Goal: Task Accomplishment & Management: Manage account settings

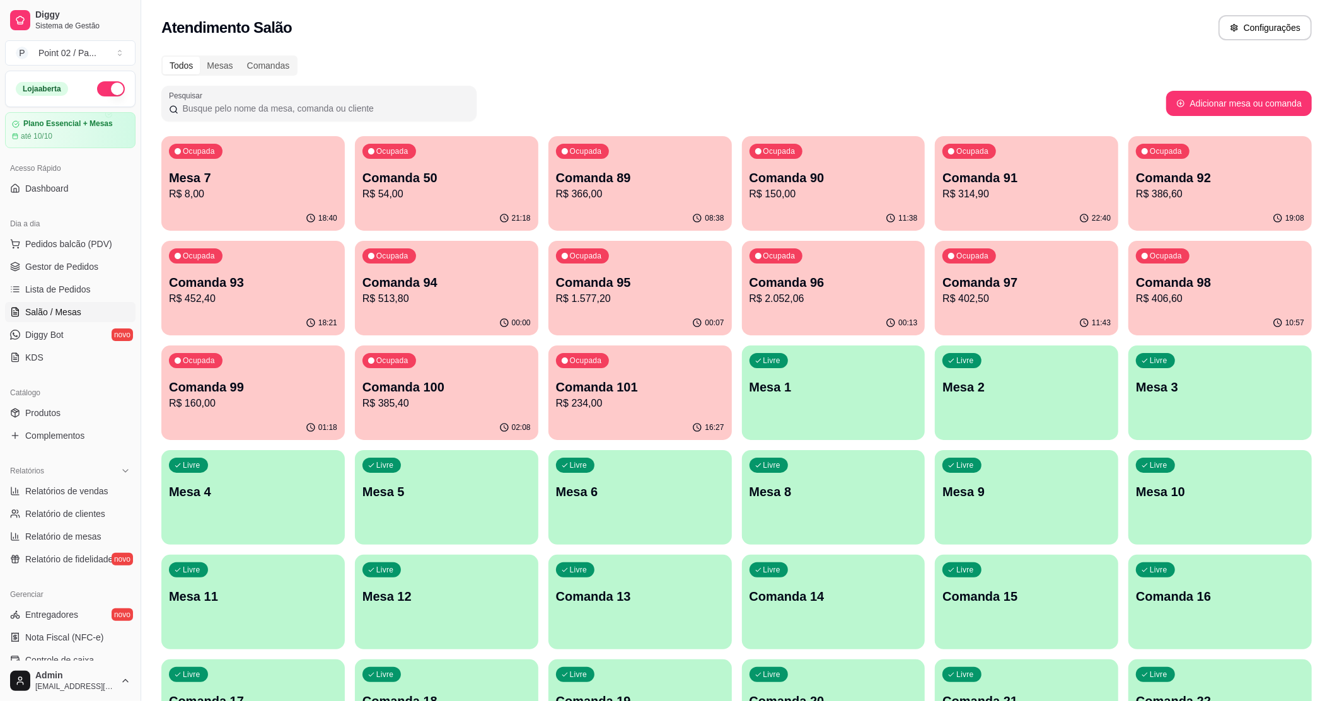
click at [175, 204] on div "Ocupada Mesa 7 R$ 8,00" at bounding box center [253, 171] width 184 height 70
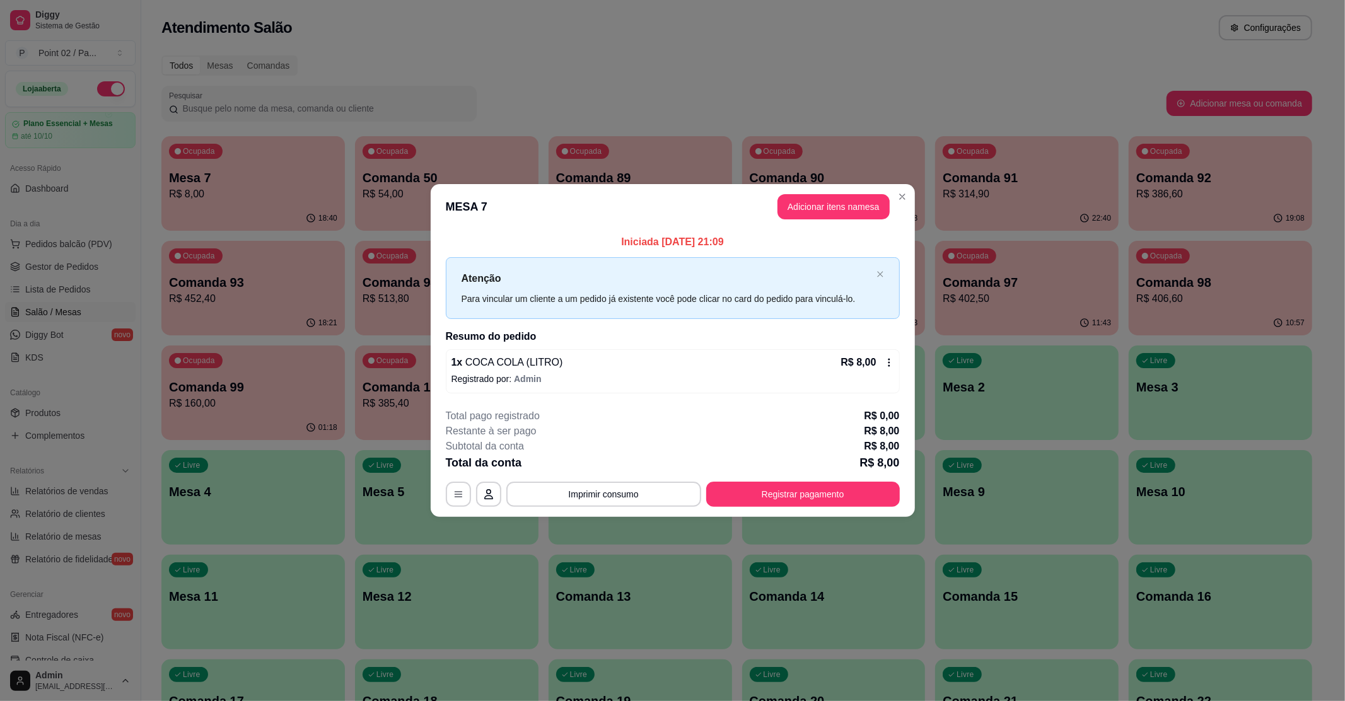
click at [790, 513] on footer "**********" at bounding box center [673, 458] width 484 height 119
click at [807, 496] on button "Registrar pagamento" at bounding box center [803, 494] width 194 height 25
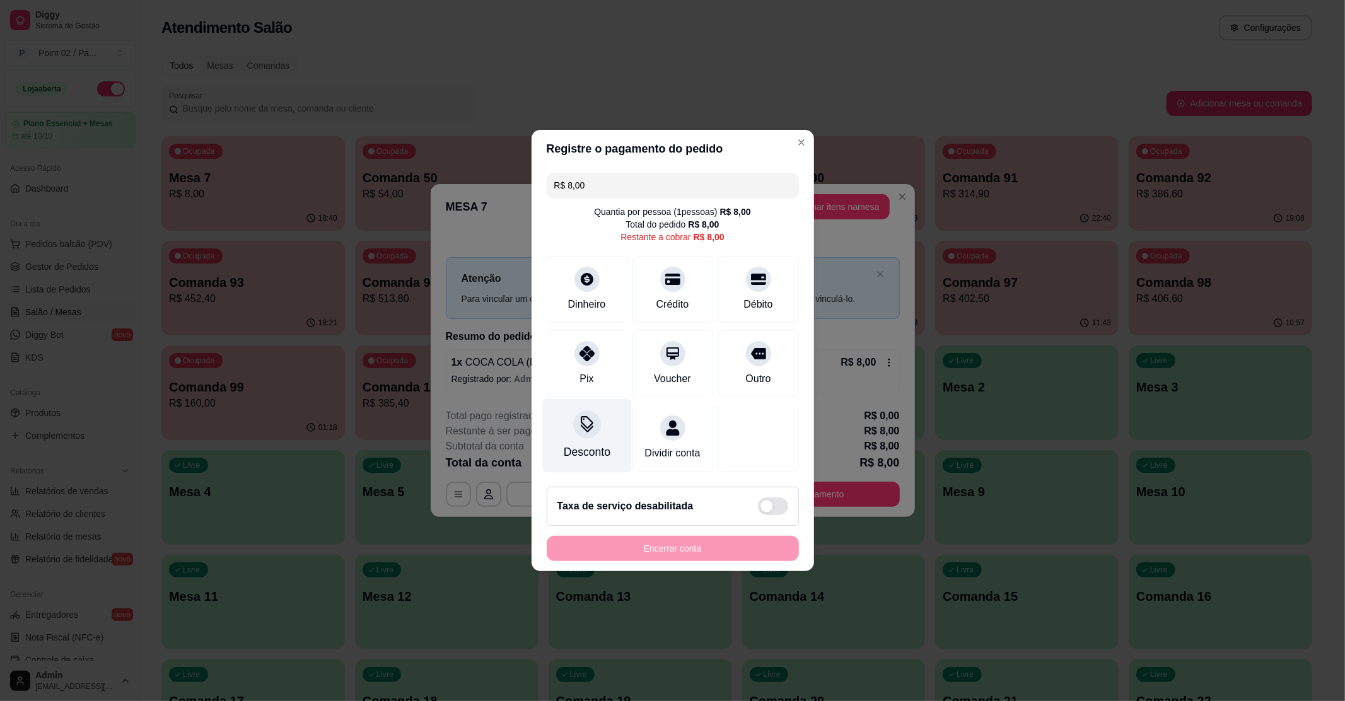
click at [573, 412] on div at bounding box center [587, 425] width 28 height 28
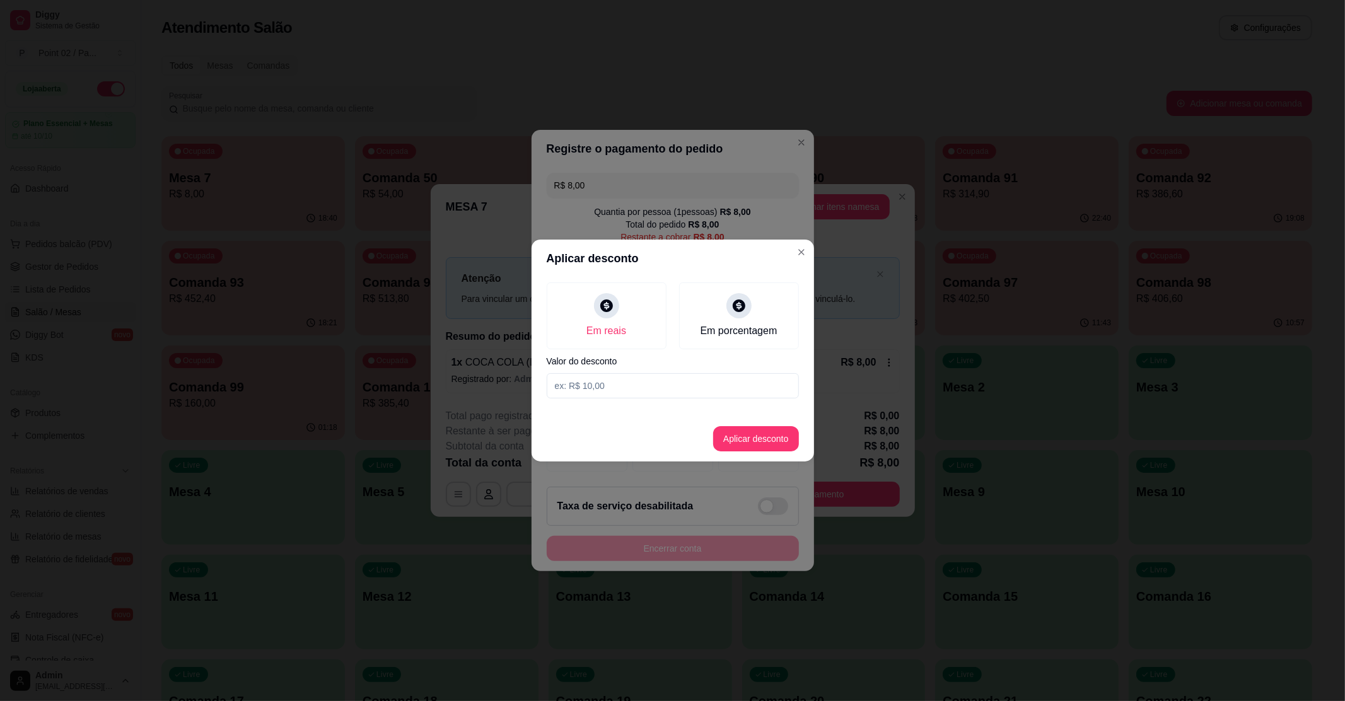
click at [660, 373] on input at bounding box center [673, 385] width 252 height 25
type input "8,00"
click at [784, 440] on button "Aplicar desconto" at bounding box center [756, 438] width 86 height 25
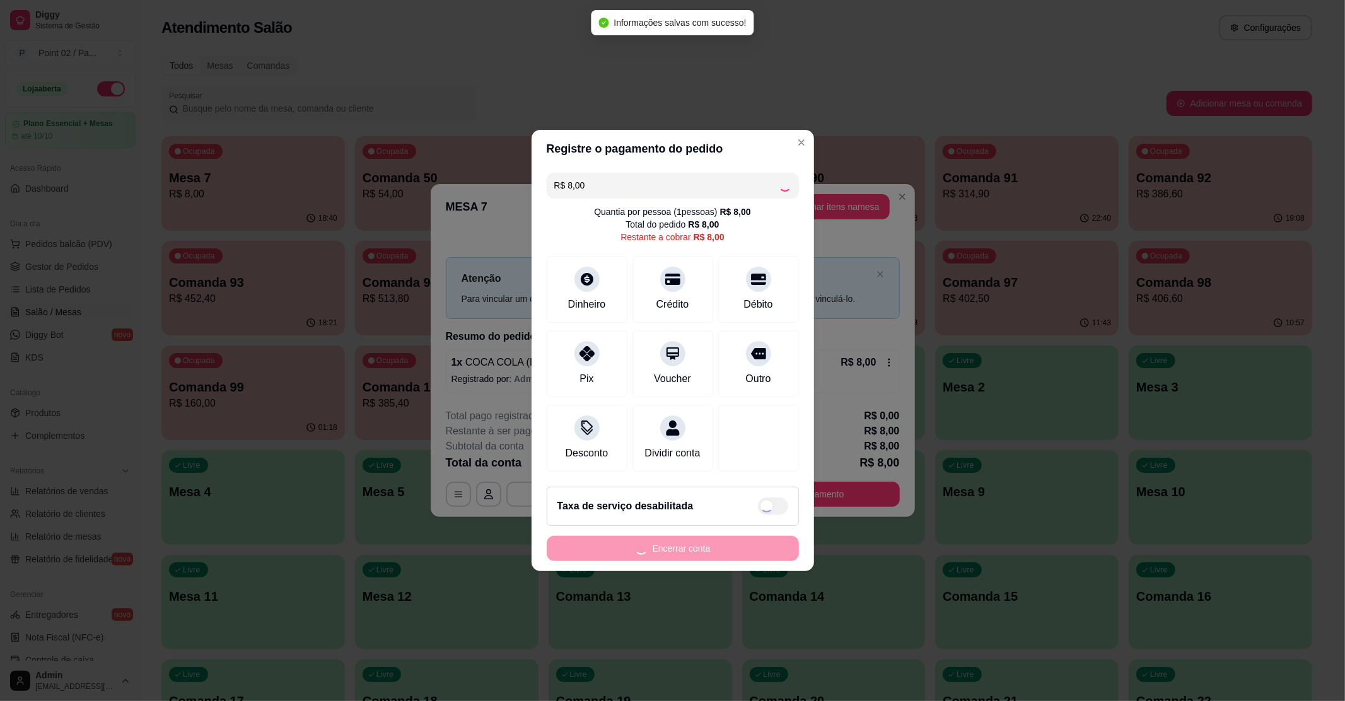
type input "R$ 0,00"
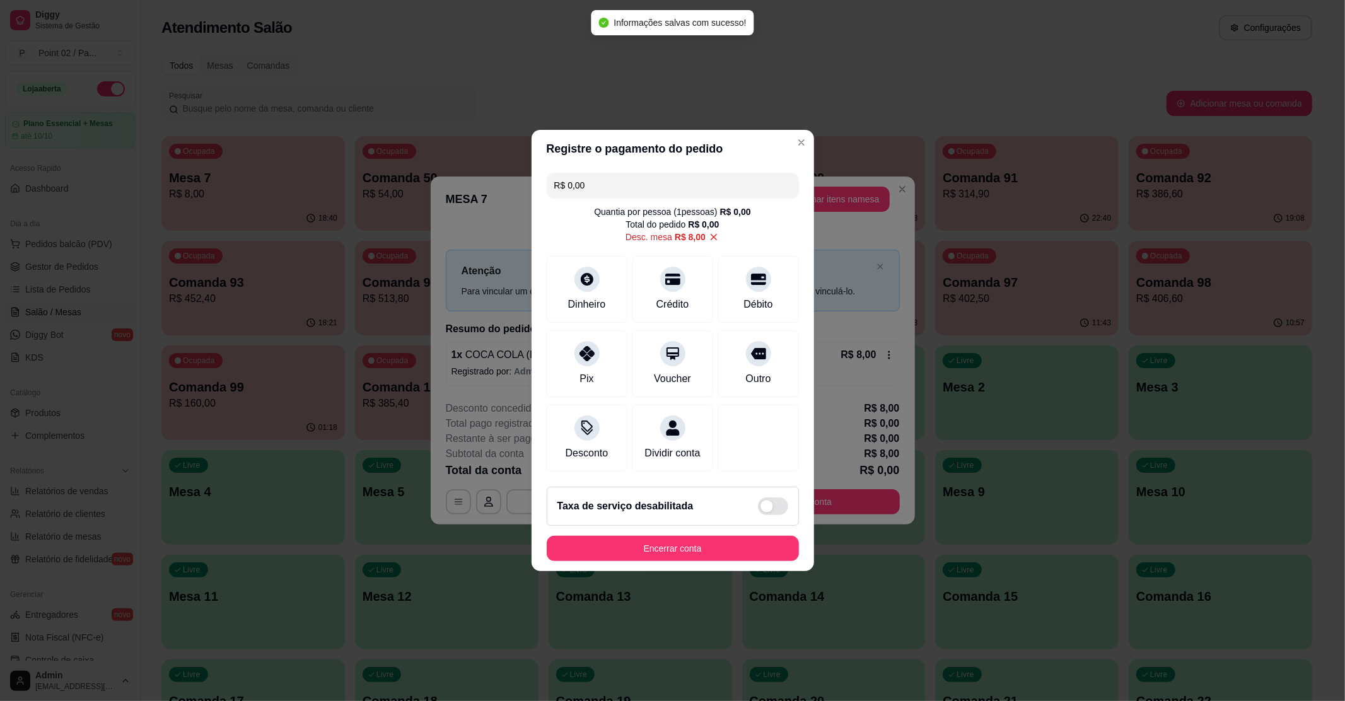
click at [723, 571] on footer "Taxa de serviço desabilitada Encerrar conta" at bounding box center [673, 524] width 283 height 95
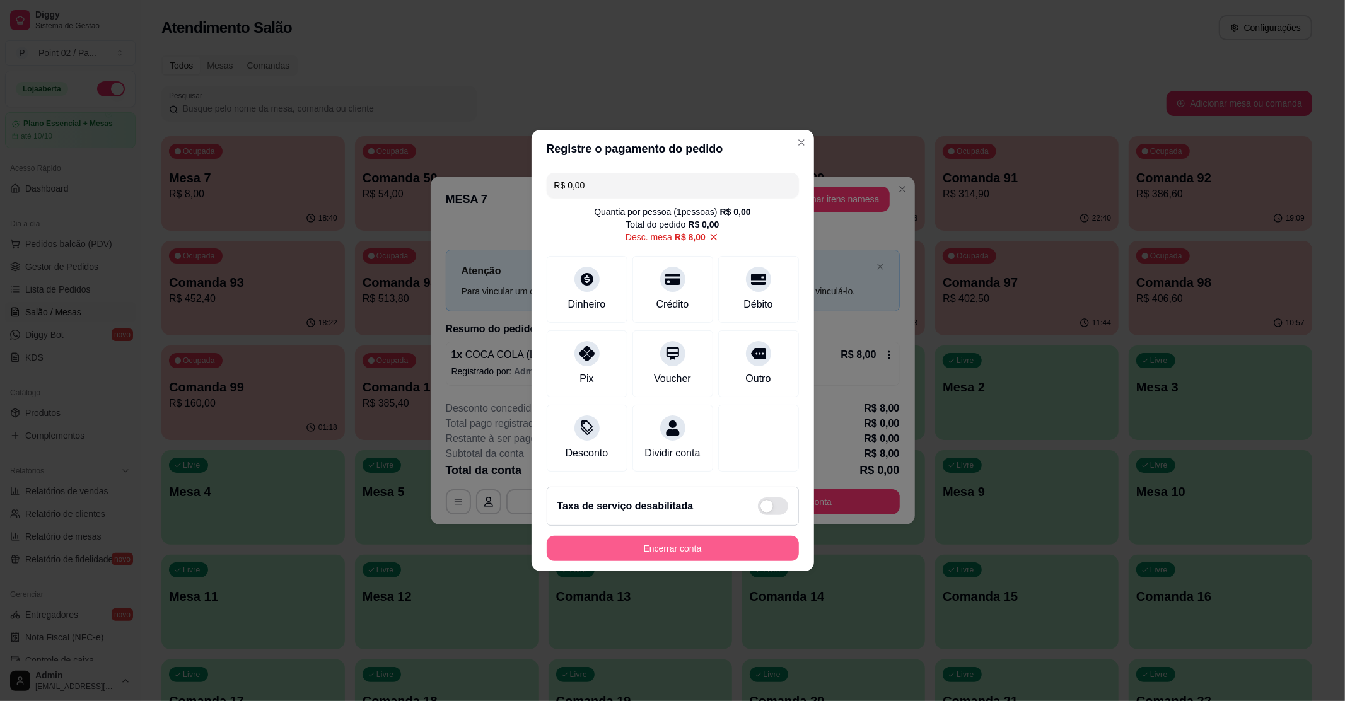
click at [570, 561] on button "Encerrar conta" at bounding box center [673, 548] width 252 height 25
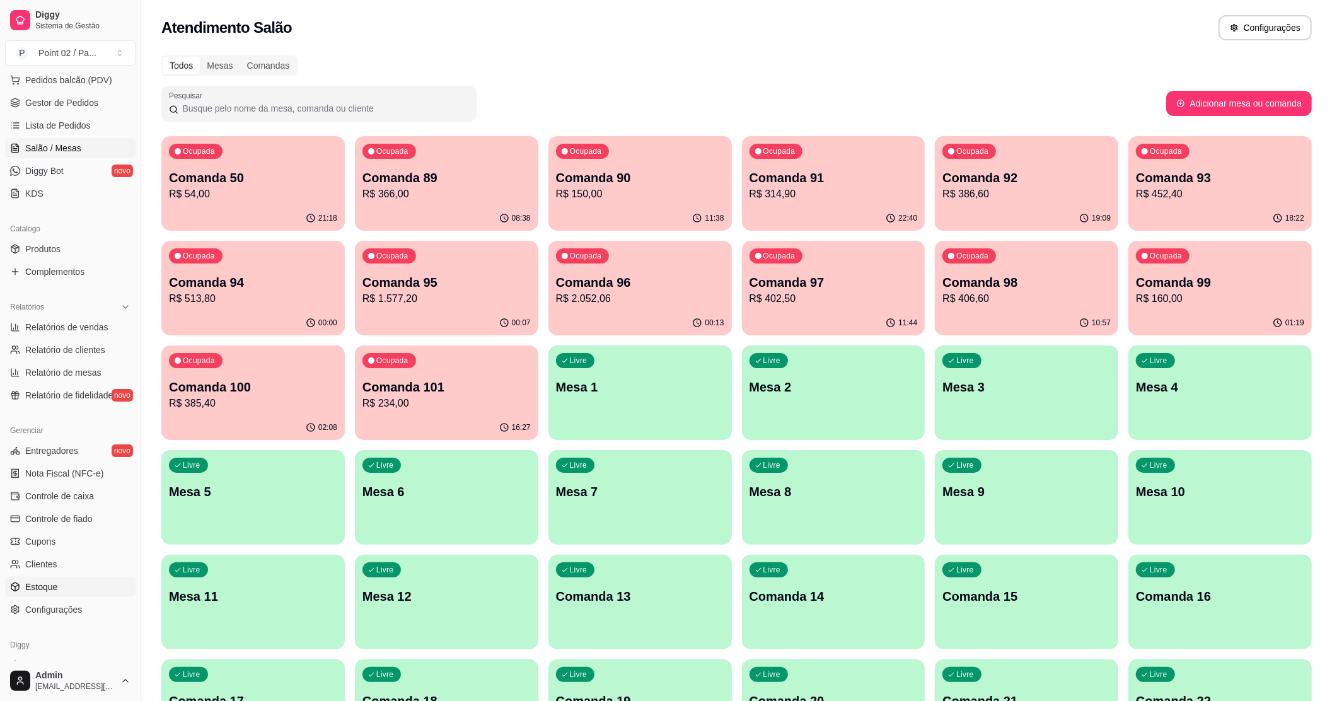
scroll to position [168, 0]
click at [88, 494] on span "Controle de caixa" at bounding box center [59, 492] width 69 height 13
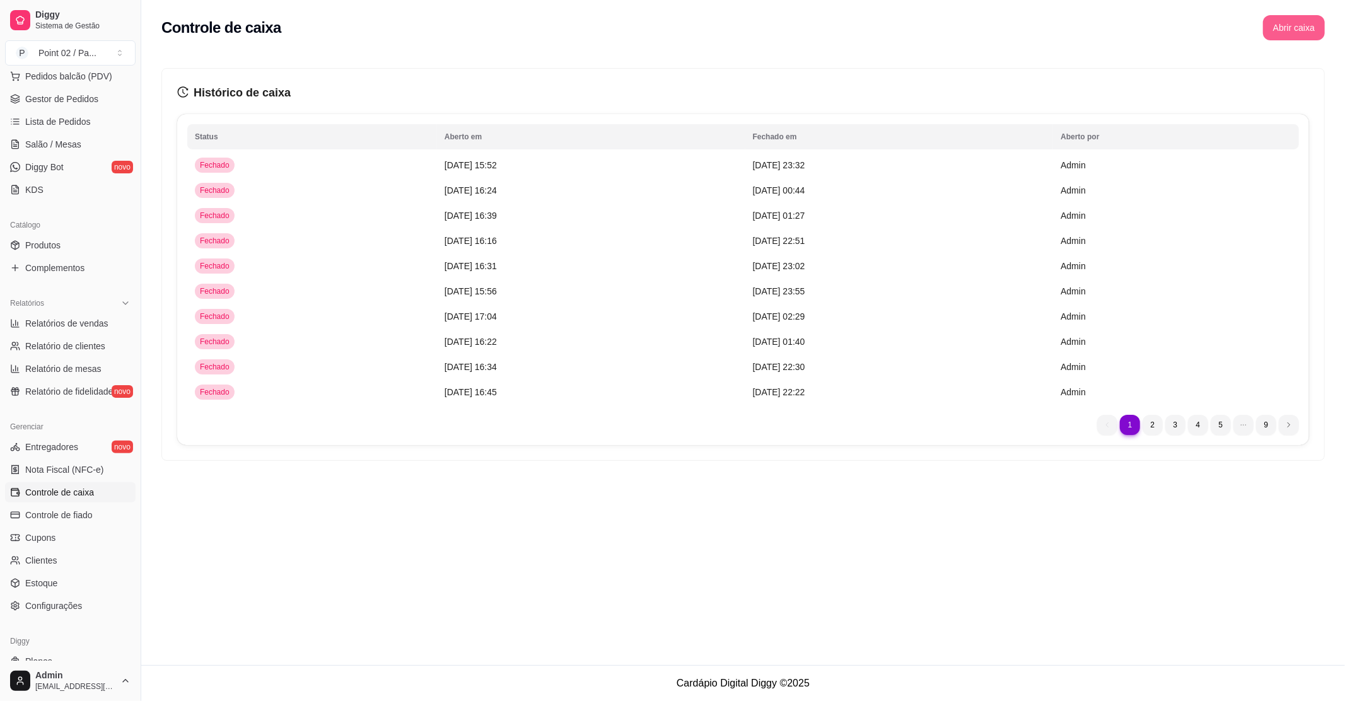
click at [1305, 23] on button "Abrir caixa" at bounding box center [1294, 27] width 62 height 25
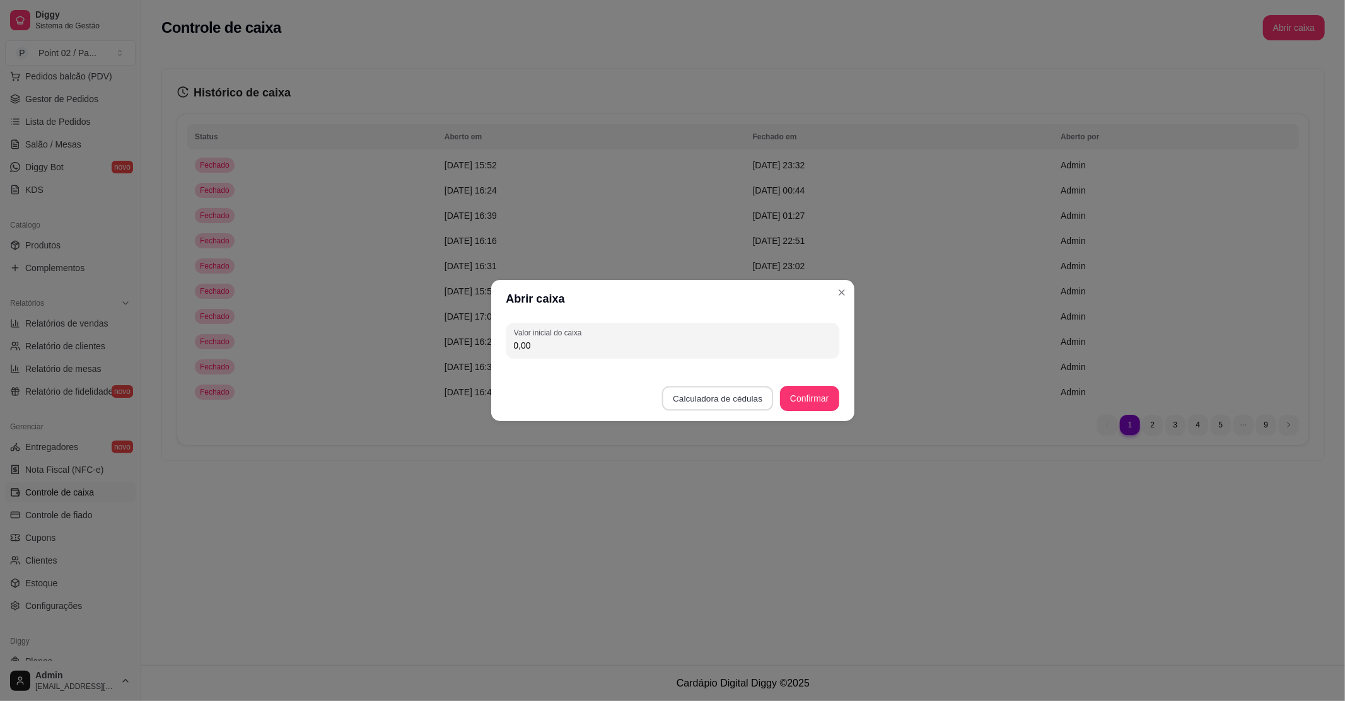
click at [685, 400] on button "Calculadora de cédulas" at bounding box center [718, 399] width 112 height 25
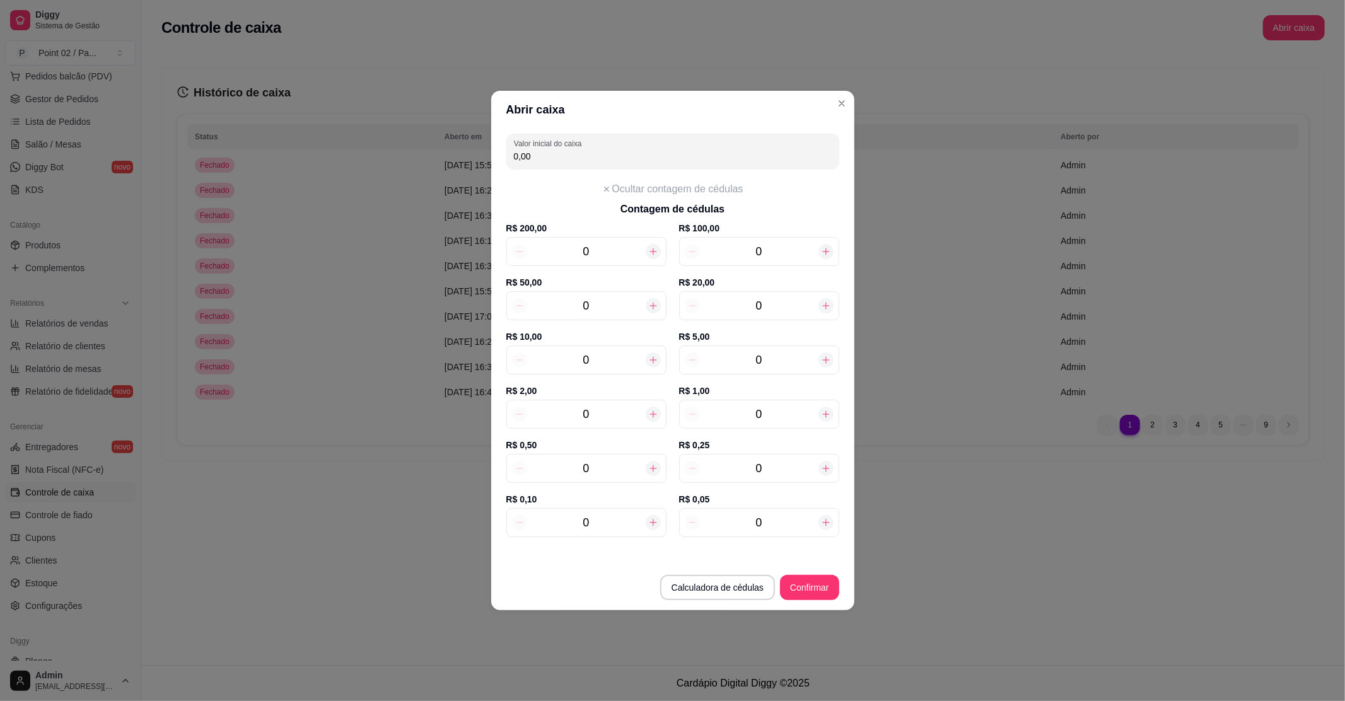
click at [766, 308] on input "0" at bounding box center [759, 306] width 119 height 18
type input "80,00"
type input "4"
type input "1"
type input "90,00"
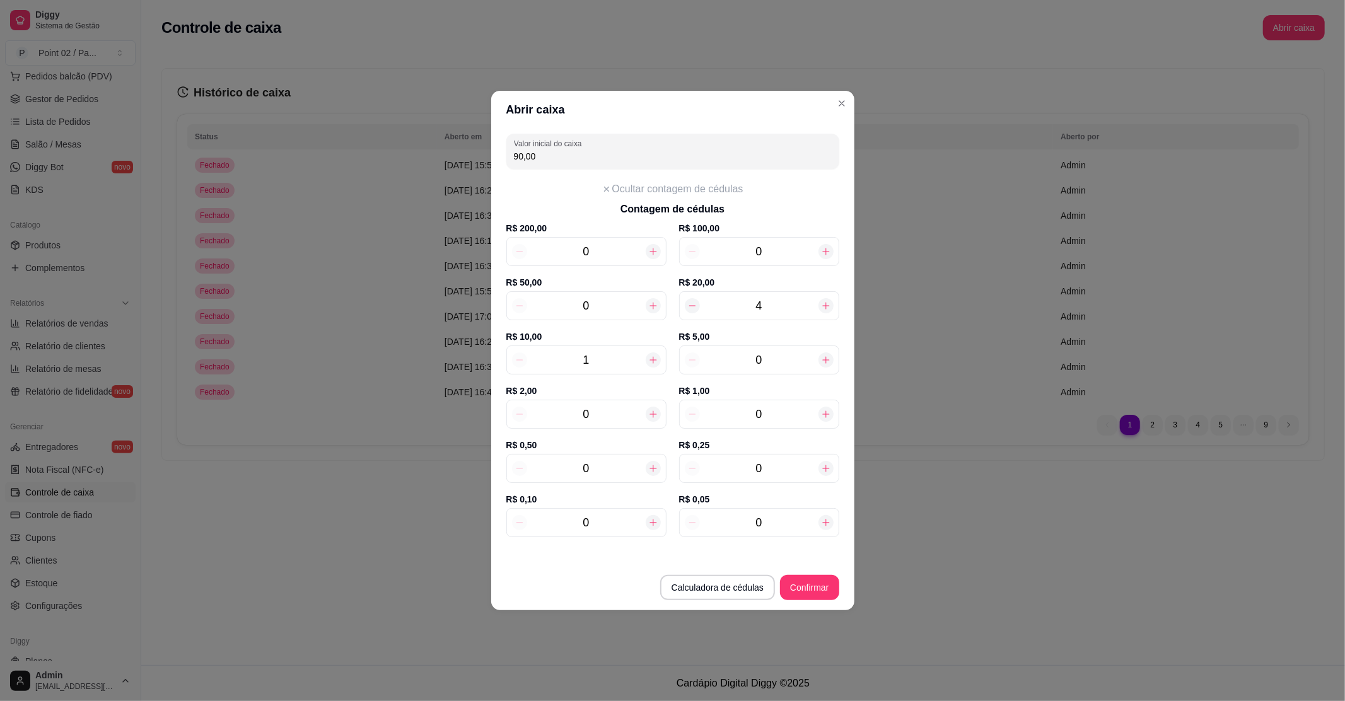
type input "10"
type input "180,00"
type input "10"
type input "2"
type input "190,00"
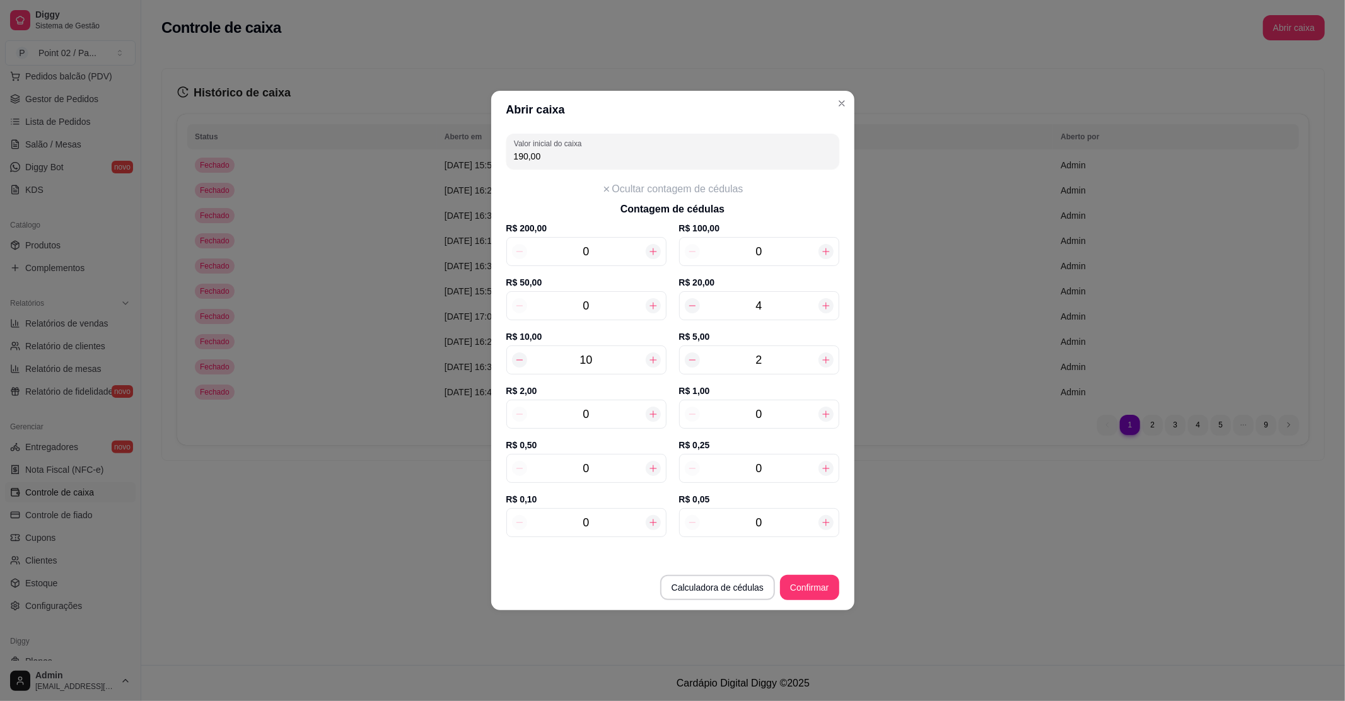
type input "22"
type input "290,00"
type input "22"
click at [636, 414] on input "0" at bounding box center [586, 414] width 119 height 18
type input "294,00"
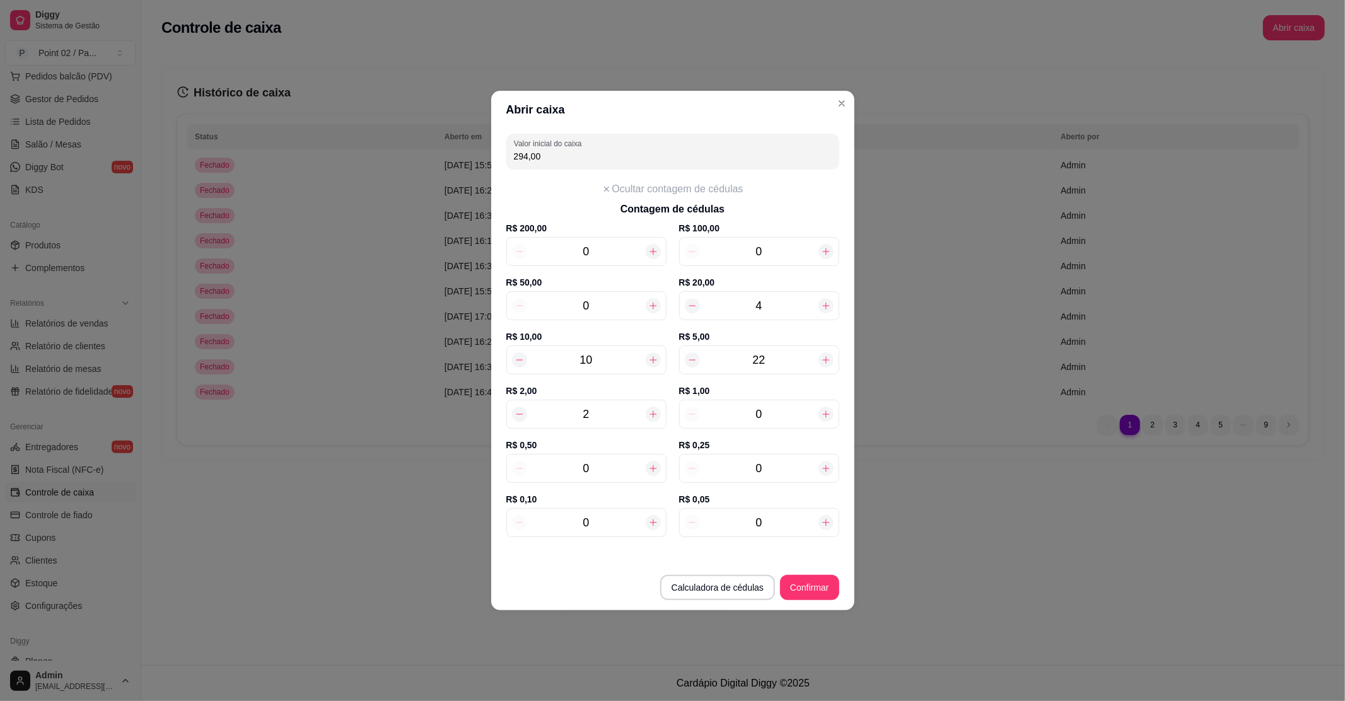
type input "25"
type input "340,00"
type input "25"
click at [822, 581] on button "Confirmar" at bounding box center [809, 588] width 57 height 25
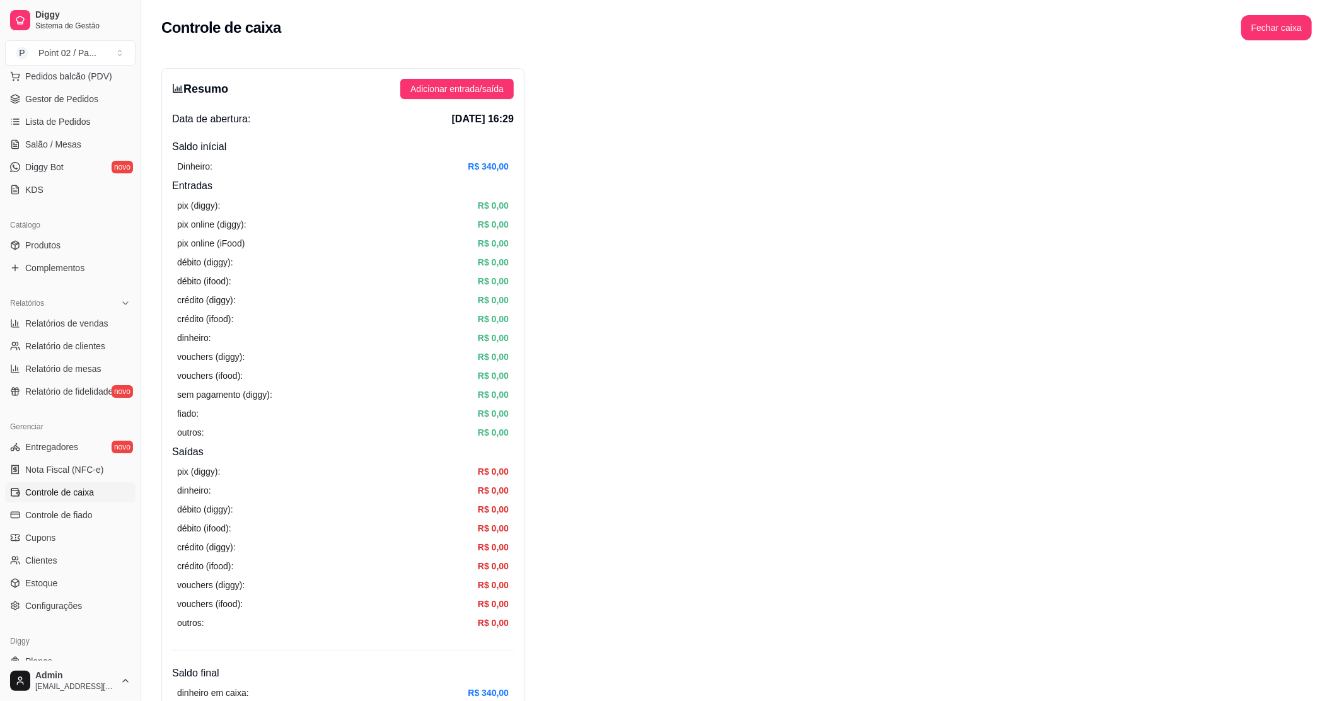
click at [76, 699] on div "Admin [EMAIL_ADDRESS][DOMAIN_NAME]" at bounding box center [70, 681] width 141 height 40
click at [134, 697] on div "Admin [EMAIL_ADDRESS][DOMAIN_NAME]" at bounding box center [70, 681] width 141 height 40
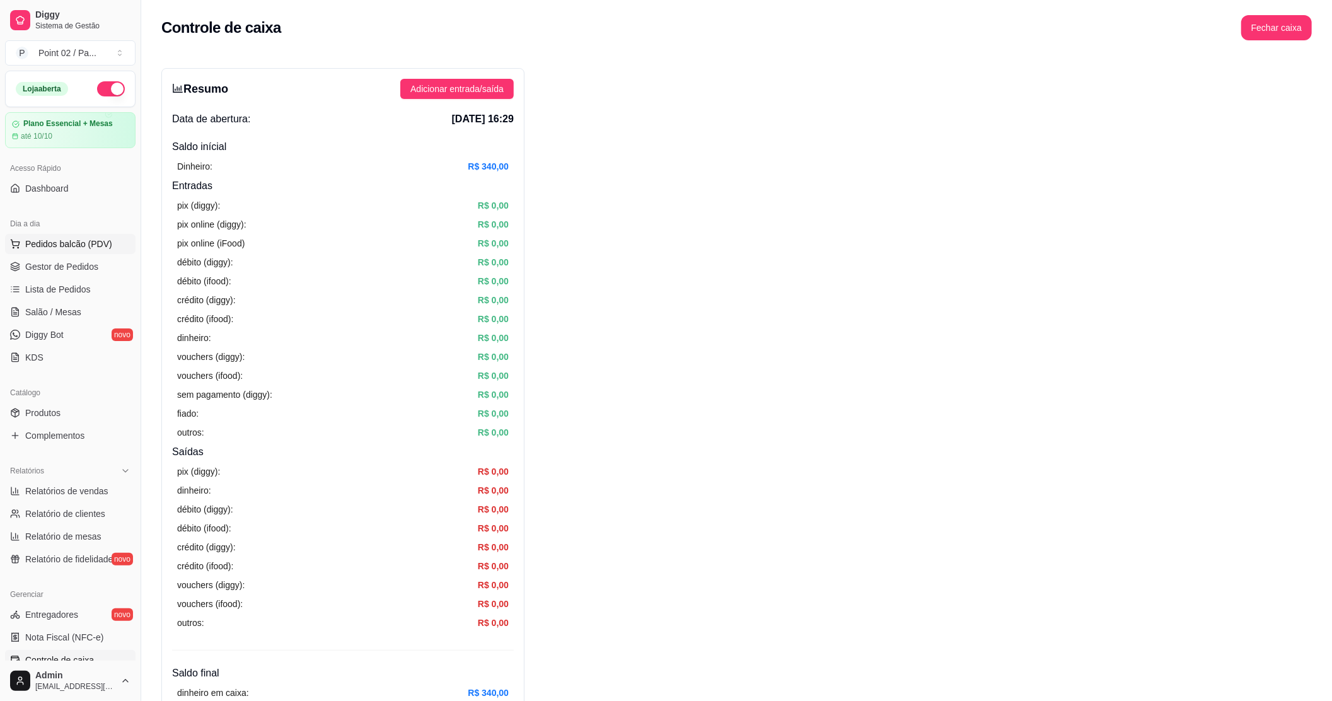
click at [64, 248] on span "Pedidos balcão (PDV)" at bounding box center [68, 244] width 87 height 13
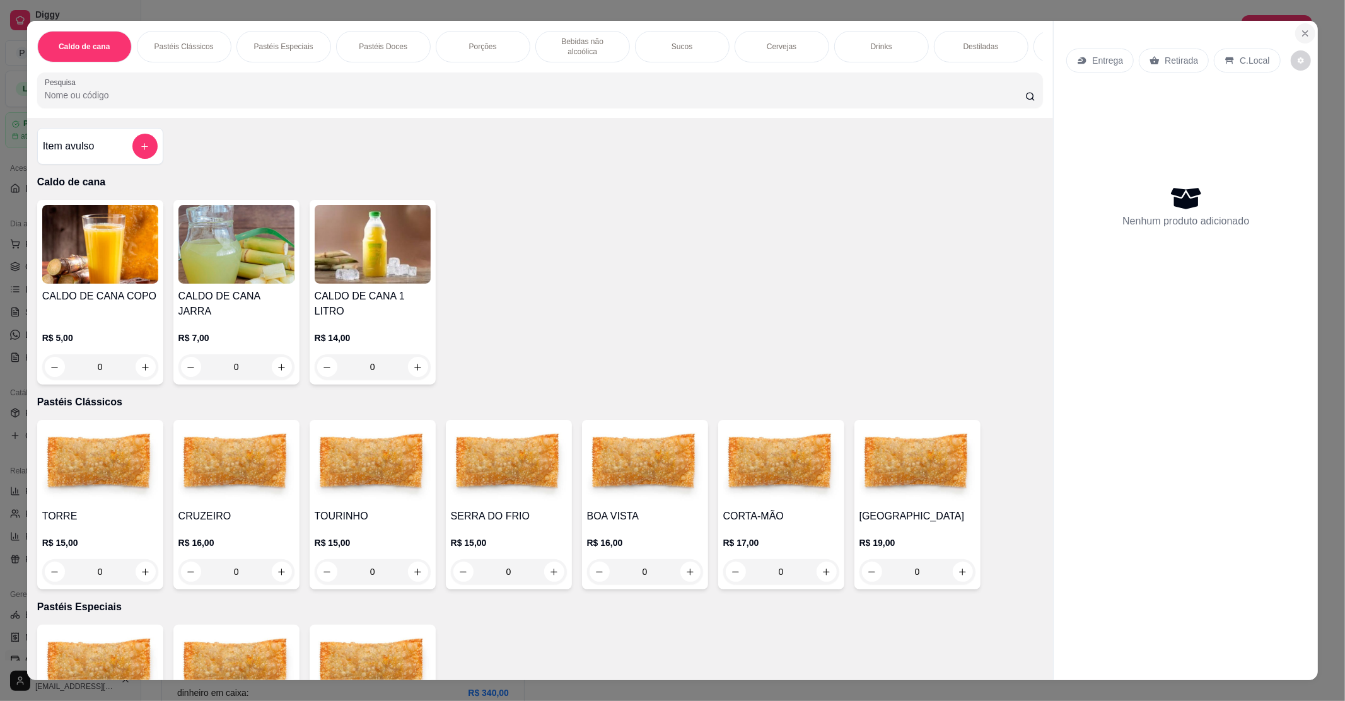
click at [1300, 32] on icon "Close" at bounding box center [1305, 33] width 10 height 10
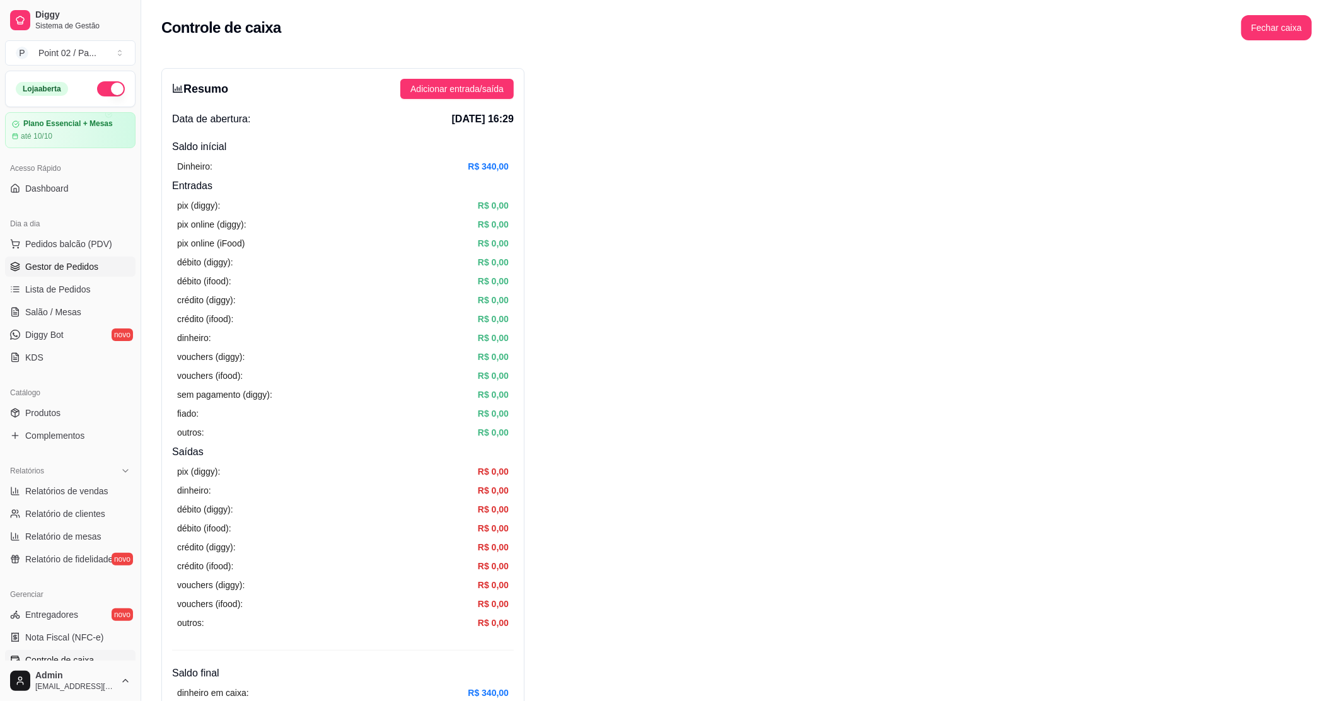
click at [98, 270] on link "Gestor de Pedidos" at bounding box center [70, 267] width 131 height 20
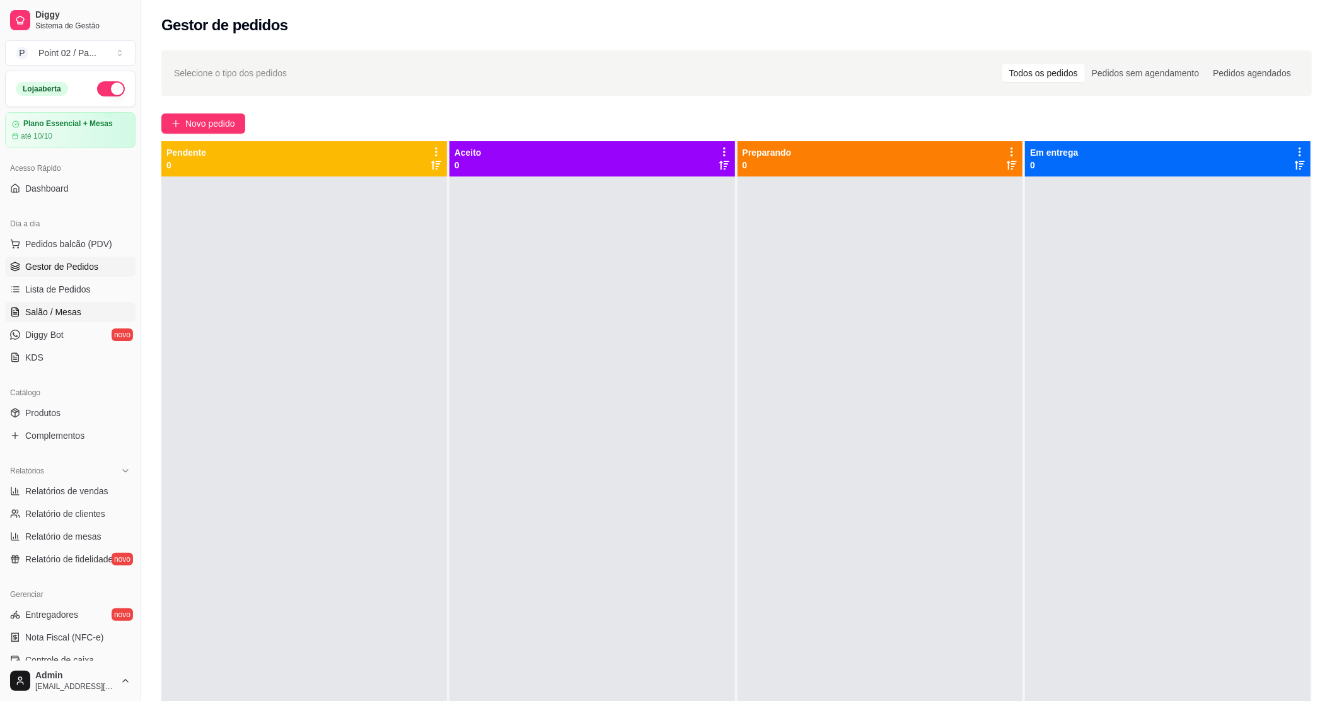
click at [71, 317] on span "Salão / Mesas" at bounding box center [53, 312] width 56 height 13
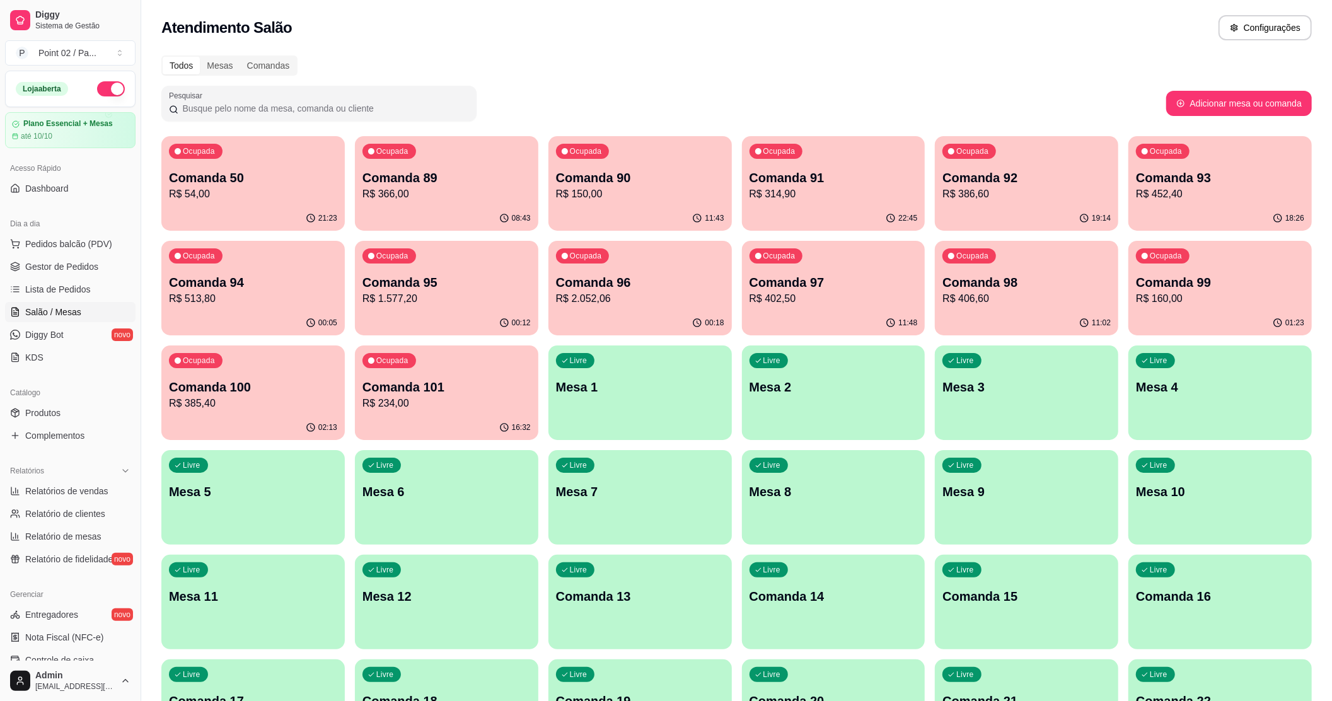
click at [995, 187] on p "R$ 386,60" at bounding box center [1027, 194] width 168 height 15
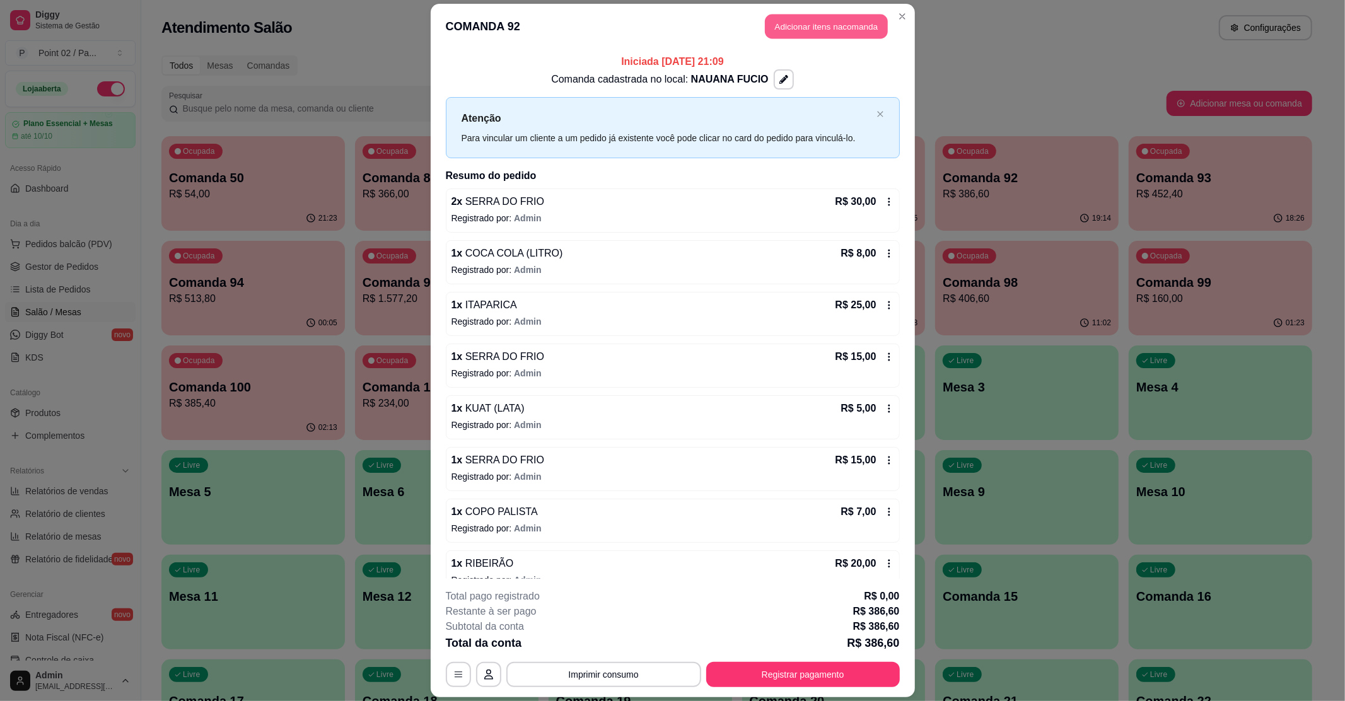
click at [815, 28] on button "Adicionar itens na comanda" at bounding box center [826, 26] width 123 height 25
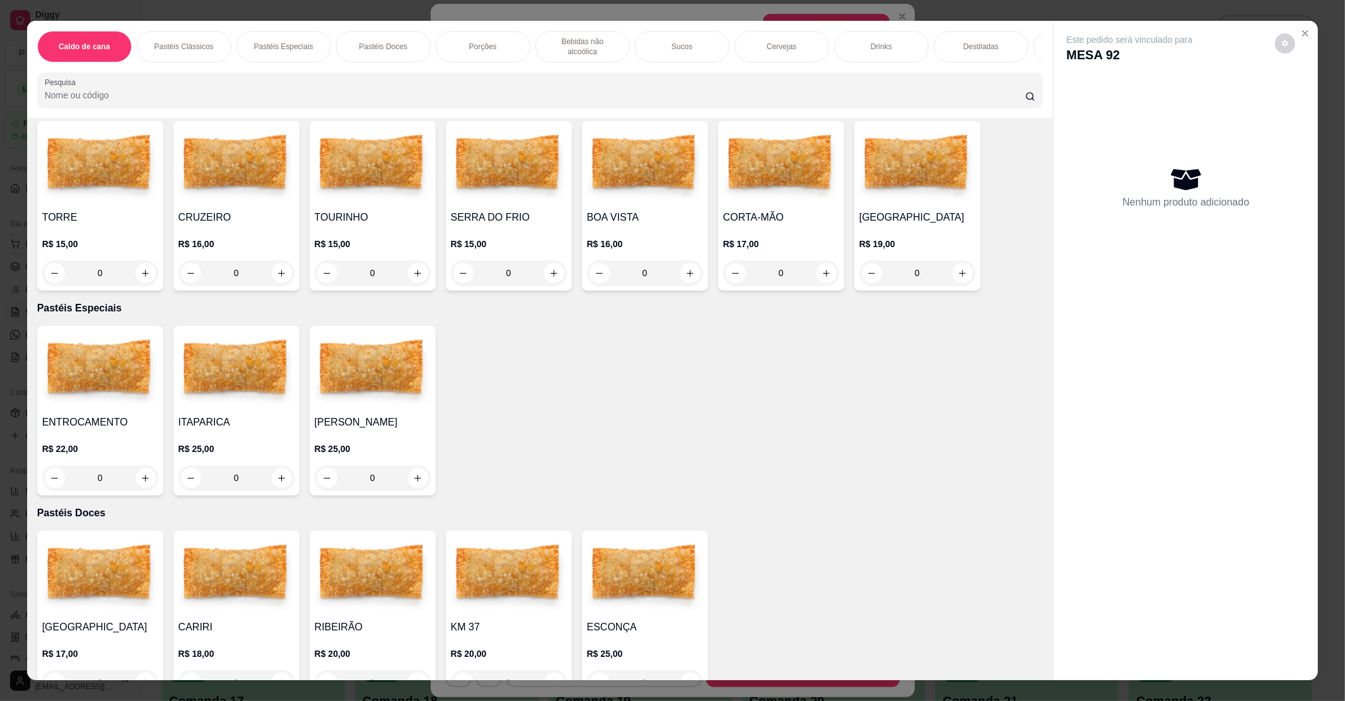
scroll to position [252, 0]
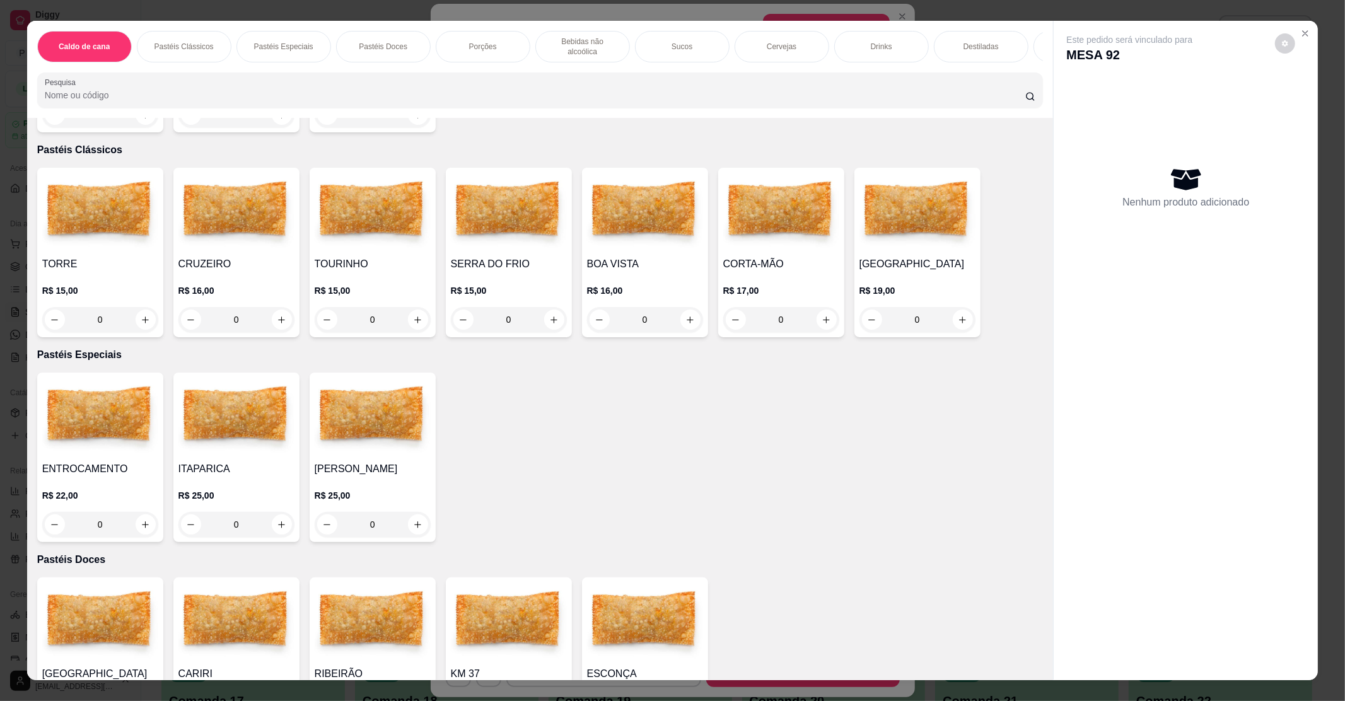
drag, startPoint x: 1100, startPoint y: 390, endPoint x: 1201, endPoint y: 167, distance: 244.7
click at [1102, 389] on div "Este pedido será vinculado para MESA 92 Nenhum produto adicionado" at bounding box center [1186, 340] width 264 height 639
click at [1300, 31] on icon "Close" at bounding box center [1305, 33] width 10 height 10
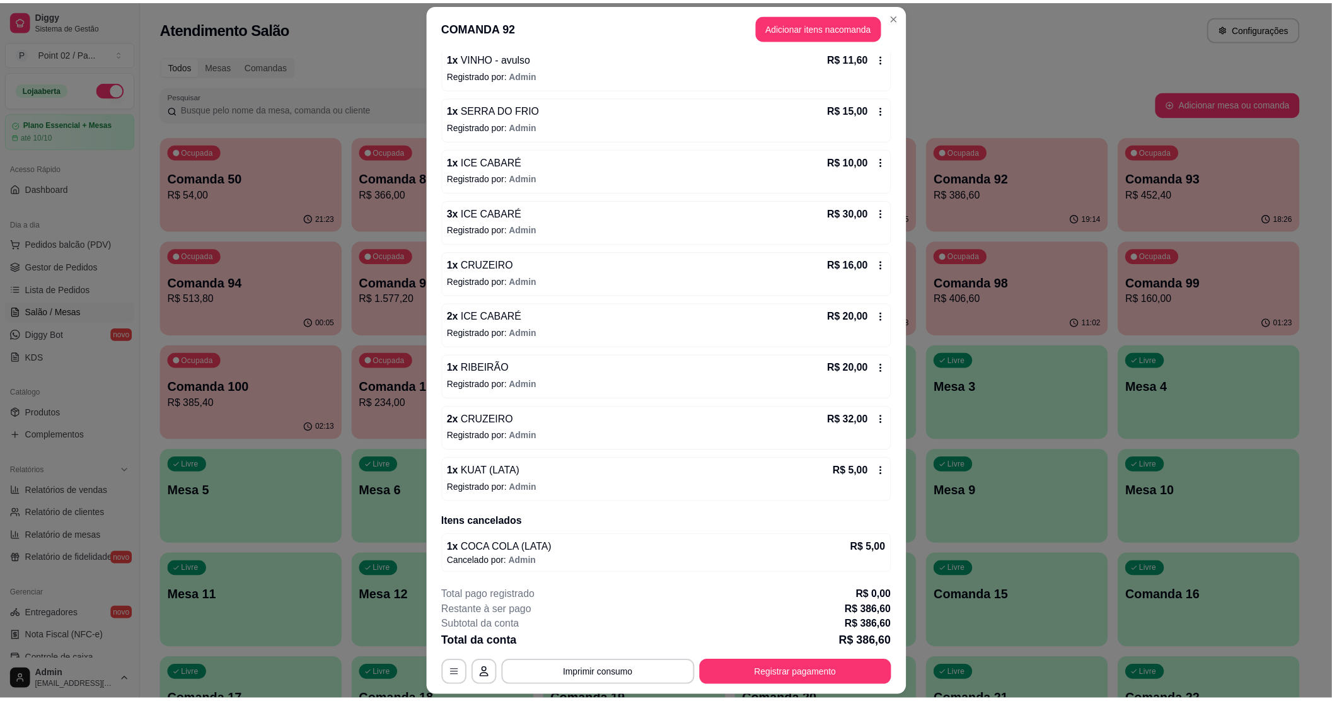
scroll to position [1034, 0]
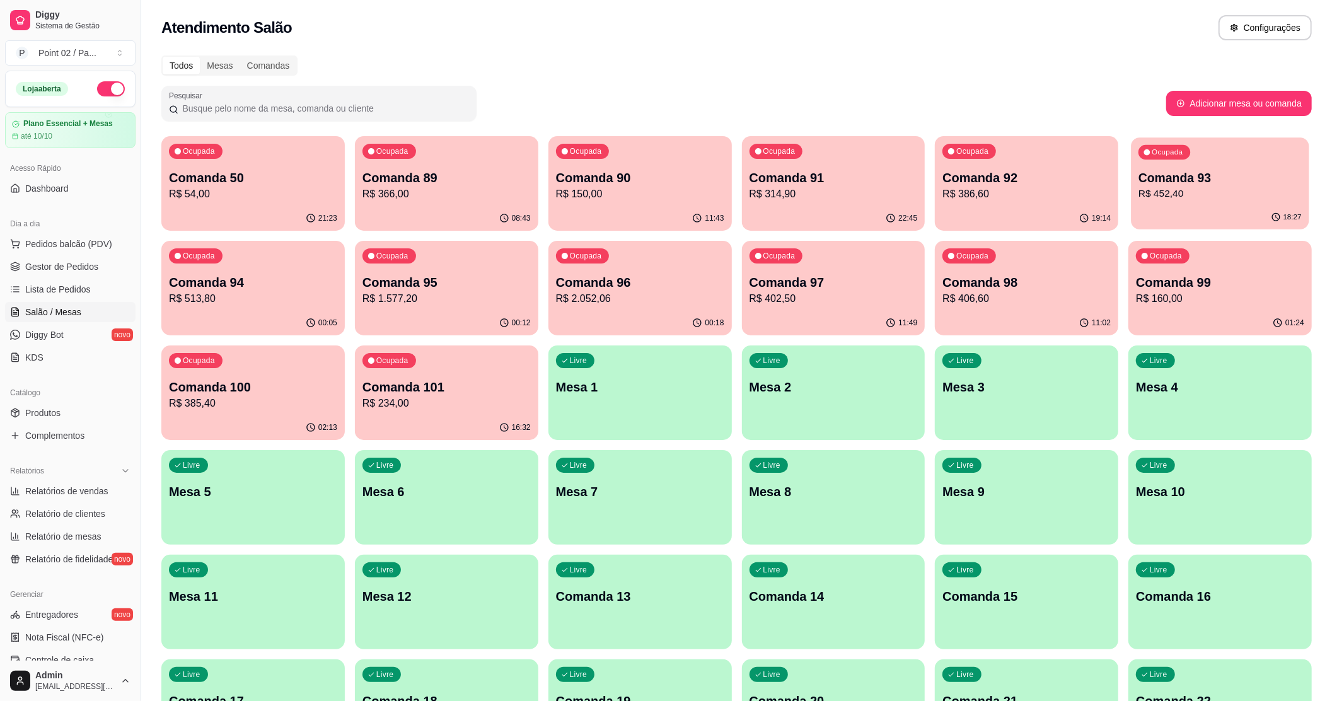
click at [1192, 173] on p "Comanda 93" at bounding box center [1220, 178] width 163 height 17
click at [281, 283] on p "Comanda 94" at bounding box center [253, 283] width 168 height 18
